Goal: Find specific page/section: Find specific page/section

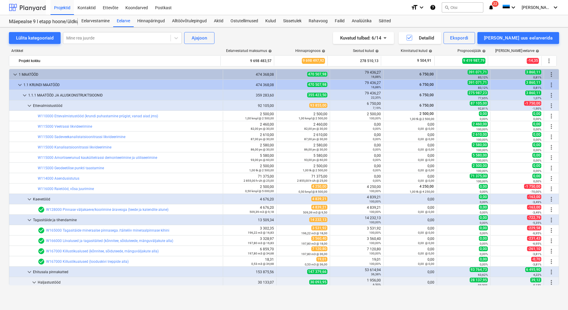
click at [40, 10] on div at bounding box center [27, 7] width 37 height 15
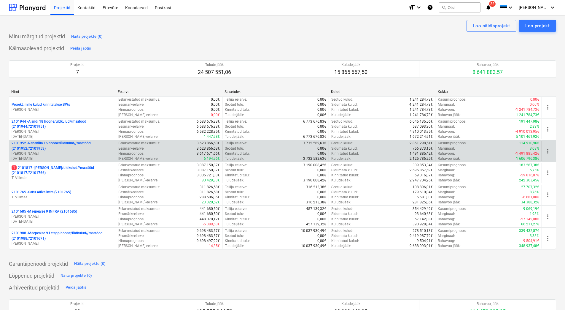
click at [63, 150] on p "2101952 - [GEOGRAPHIC_DATA] 16 hoone/üldkulud//maatööd (2101952//2101953)" at bounding box center [63, 146] width 102 height 10
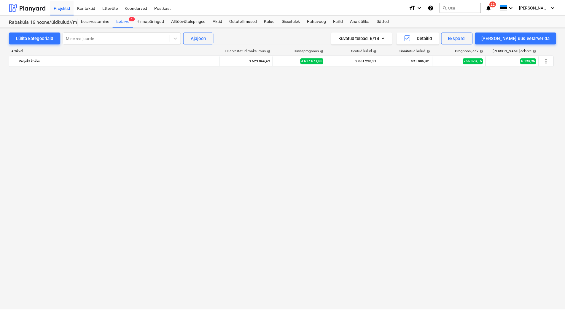
scroll to position [2196, 0]
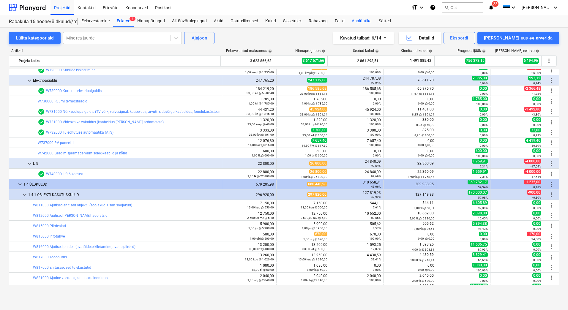
click at [368, 20] on div "Analüütika" at bounding box center [361, 21] width 27 height 12
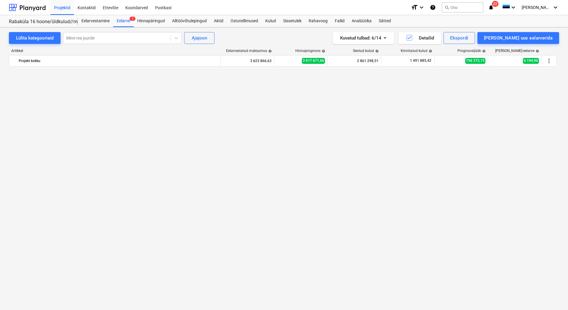
scroll to position [2196, 0]
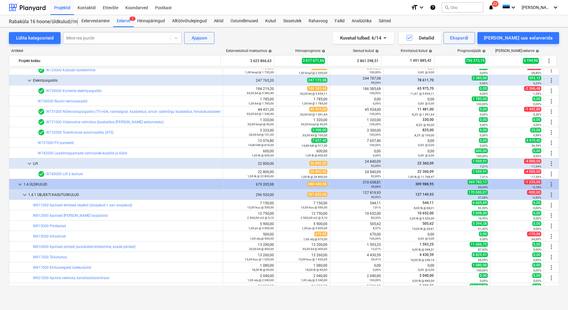
click at [85, 37] on div at bounding box center [116, 38] width 101 height 6
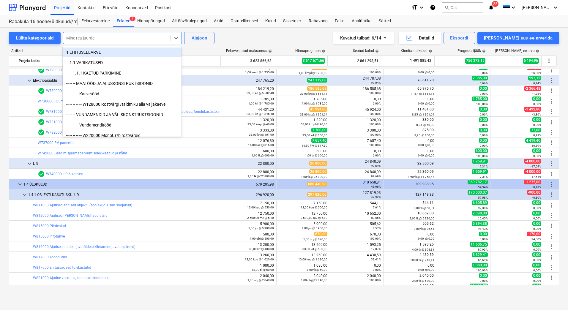
scroll to position [2167, 0]
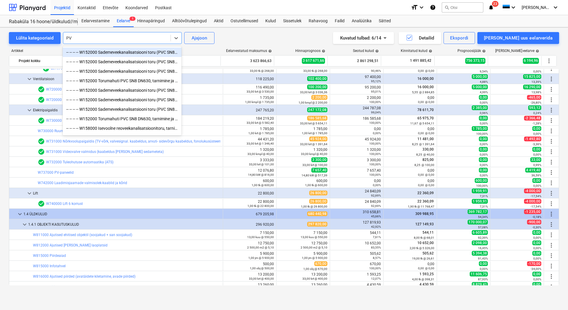
type input "PVC"
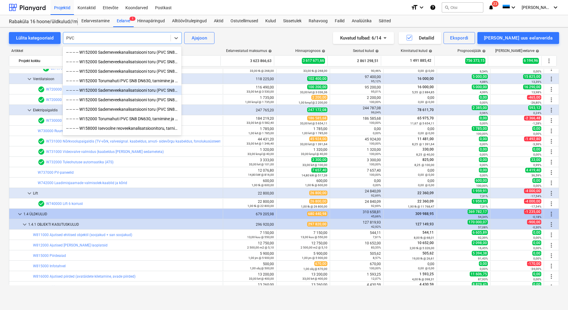
scroll to position [21, 0]
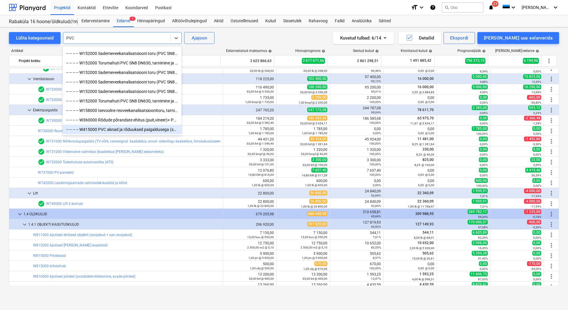
click at [125, 128] on div "-- -- -- -- W415000 PVC aknad ja rõduuksed paigaldusega (sh teipimine)" at bounding box center [122, 129] width 119 height 9
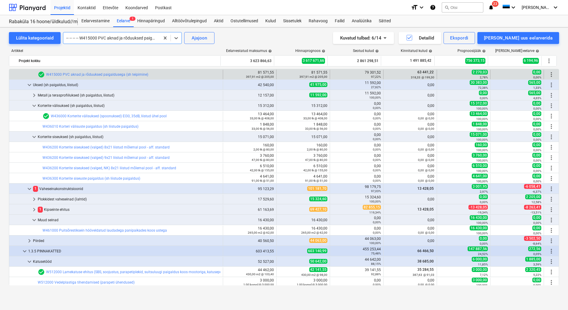
scroll to position [1031, 0]
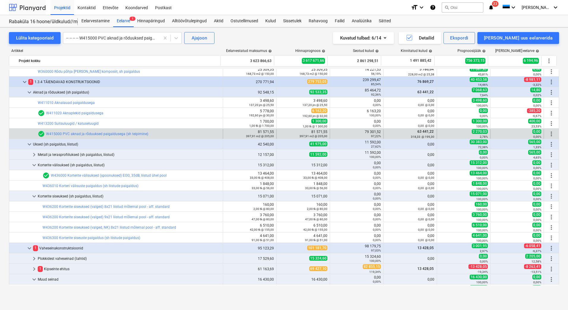
click at [26, 4] on div at bounding box center [27, 7] width 37 height 15
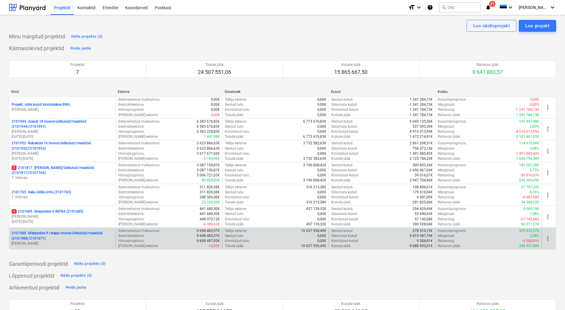
drag, startPoint x: 59, startPoint y: 221, endPoint x: 59, endPoint y: 228, distance: 6.5
click at [59, 228] on div "Projekt, mille kulud kinnitatakse BWs [PERSON_NAME] Eelarvestatud maksumus : 0,…" at bounding box center [283, 172] width 548 height 153
drag, startPoint x: 59, startPoint y: 228, endPoint x: 64, endPoint y: 243, distance: 16.1
click at [64, 243] on p "[PERSON_NAME]" at bounding box center [63, 243] width 102 height 5
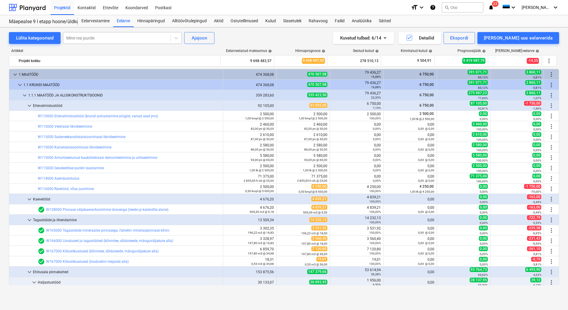
click at [121, 37] on div at bounding box center [116, 38] width 101 height 6
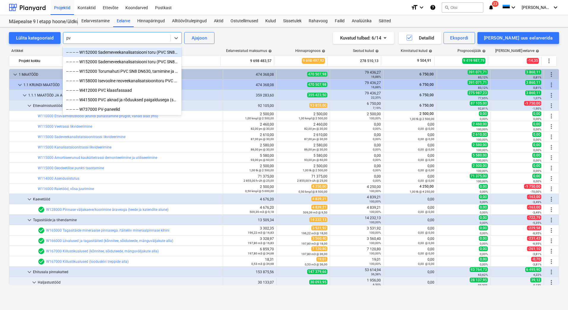
type input "pvc"
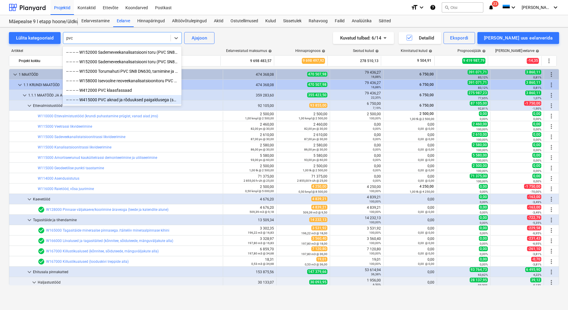
click at [139, 104] on div "-- -- -- -- W415000 PVC aknad ja rõduuksed paigaldusega (sh teipimine)" at bounding box center [122, 99] width 119 height 9
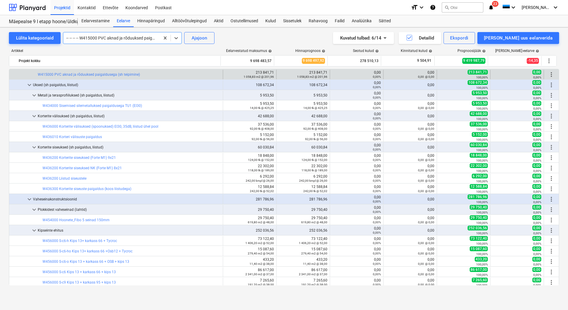
scroll to position [3752, 0]
